Goal: Task Accomplishment & Management: Use online tool/utility

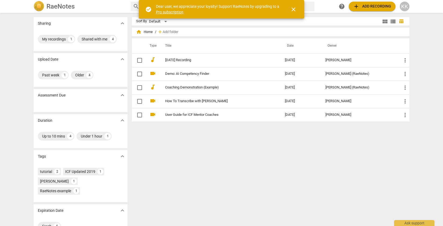
click at [298, 9] on span "close" at bounding box center [293, 9] width 13 height 6
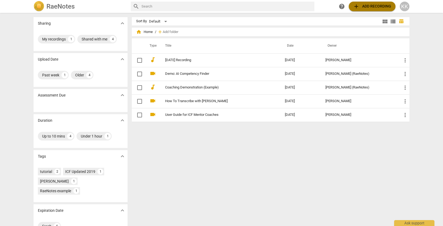
click at [379, 6] on span "add Add recording" at bounding box center [372, 6] width 38 height 6
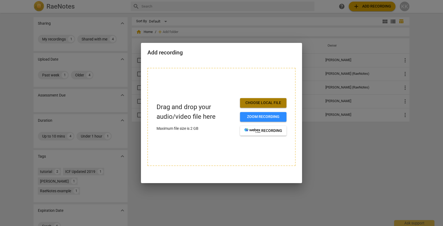
click at [260, 101] on span "Choose local file" at bounding box center [263, 102] width 38 height 5
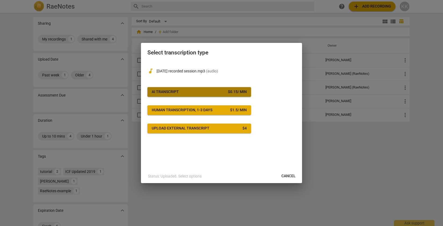
click at [235, 94] on button "AI Transcript $ 0.15 / min" at bounding box center [199, 92] width 104 height 10
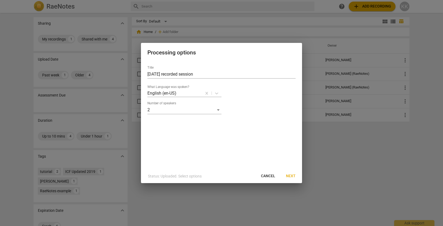
click at [287, 176] on span "Next" at bounding box center [291, 176] width 10 height 5
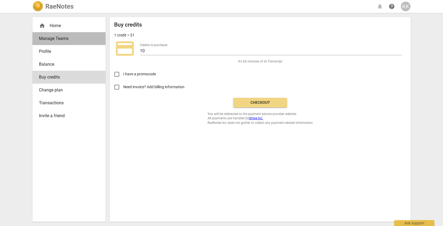
click at [49, 41] on span "Manage Teams" at bounding box center [67, 38] width 56 height 6
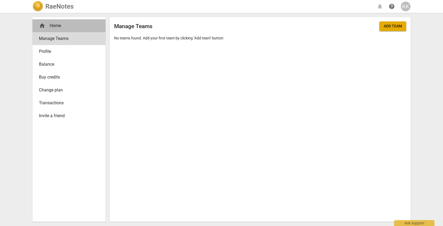
click at [59, 27] on div "home Home" at bounding box center [67, 26] width 56 height 6
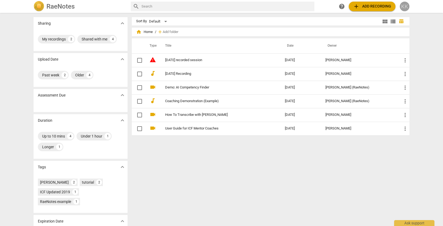
click at [402, 8] on div "KK" at bounding box center [405, 7] width 10 height 10
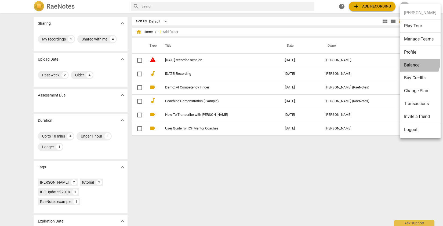
click at [412, 61] on li "Balance" at bounding box center [420, 65] width 41 height 13
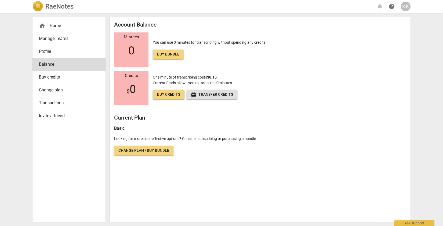
click at [45, 89] on span "Change plan" at bounding box center [67, 90] width 56 height 6
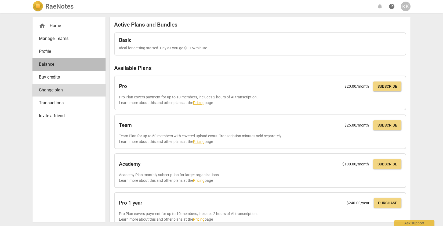
click at [74, 64] on span "Balance" at bounding box center [67, 64] width 56 height 6
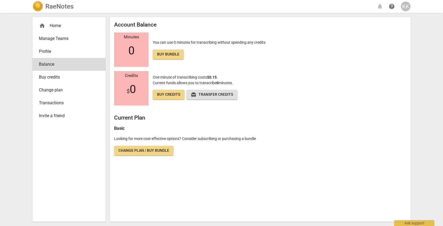
click at [73, 75] on span "Buy credits" at bounding box center [67, 77] width 56 height 6
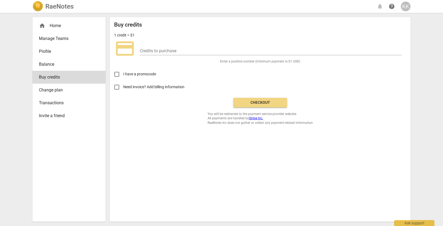
click at [76, 65] on span "Balance" at bounding box center [67, 64] width 56 height 6
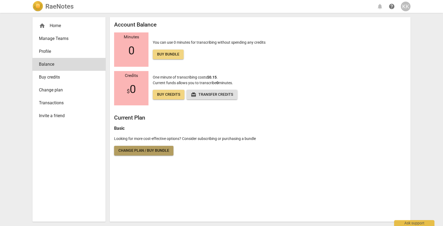
click at [161, 153] on span "Change plan / Buy bundle" at bounding box center [143, 150] width 51 height 5
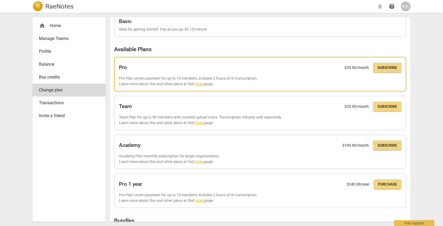
scroll to position [28, 0]
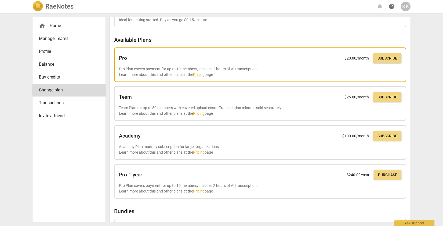
click at [201, 74] on link "Pricing" at bounding box center [199, 74] width 12 height 4
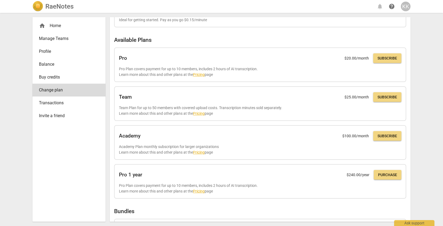
click at [69, 28] on div "home Home" at bounding box center [67, 26] width 56 height 6
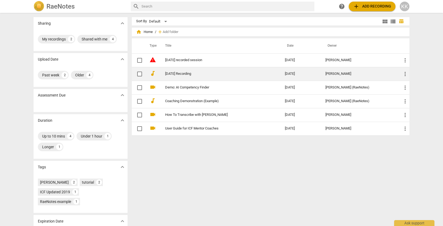
click at [180, 75] on link "[DATE] Recording" at bounding box center [215, 74] width 100 height 4
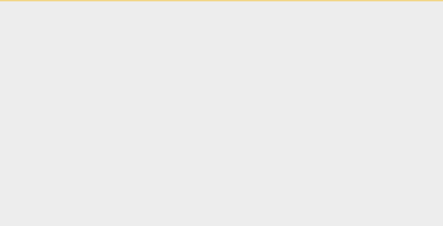
click at [180, 1] on html "Ask support" at bounding box center [221, 0] width 443 height 1
